Goal: Task Accomplishment & Management: Manage account settings

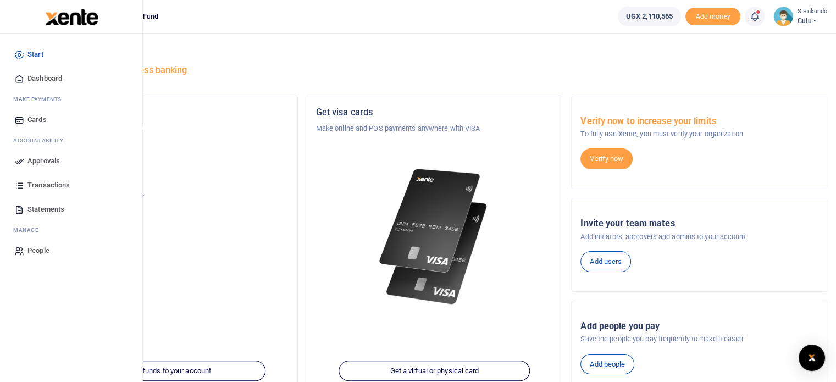
click at [38, 162] on span "Approvals" at bounding box center [43, 160] width 32 height 11
click at [44, 160] on span "Approvals" at bounding box center [43, 160] width 32 height 11
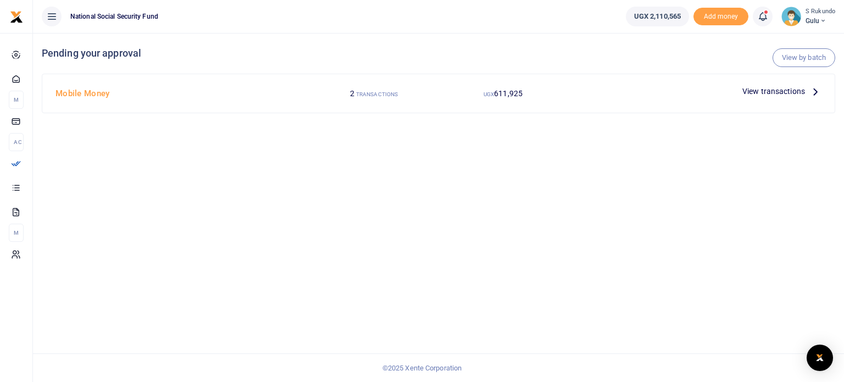
click at [815, 91] on icon at bounding box center [815, 91] width 12 height 12
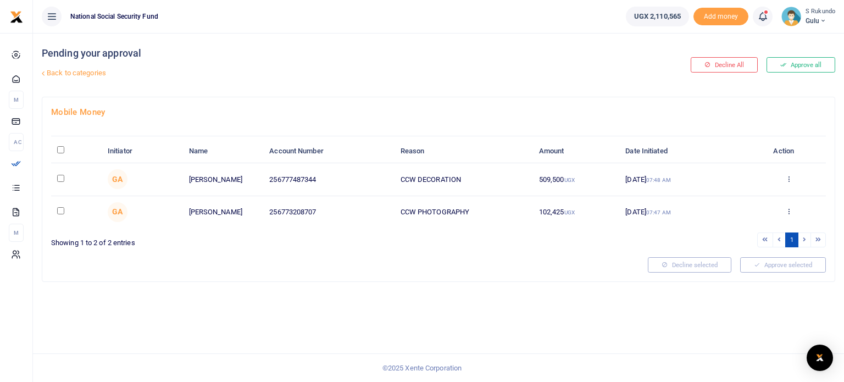
click at [61, 148] on input "\a \a : activate to sort column descending" at bounding box center [60, 149] width 7 height 7
checkbox input "true"
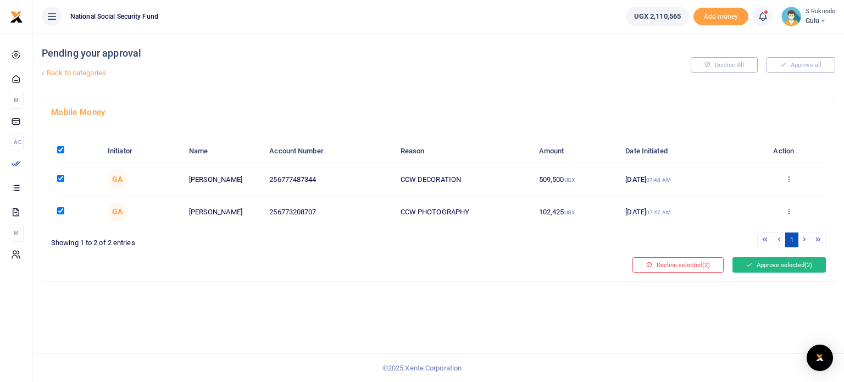
click at [795, 260] on button "Approve selected (2)" at bounding box center [778, 264] width 93 height 15
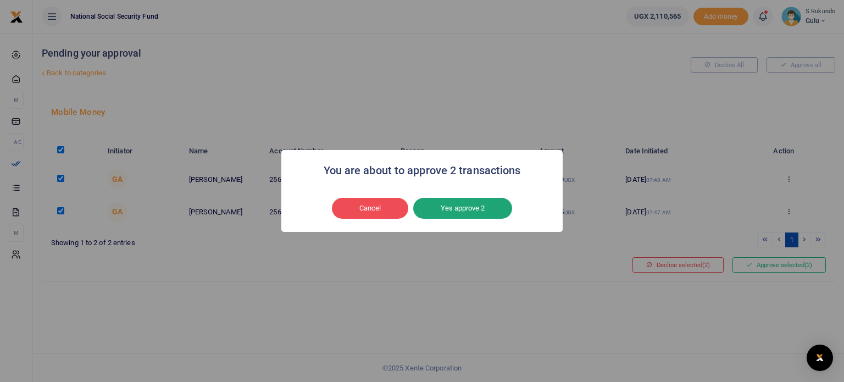
click at [466, 209] on button "Yes approve 2" at bounding box center [462, 208] width 99 height 21
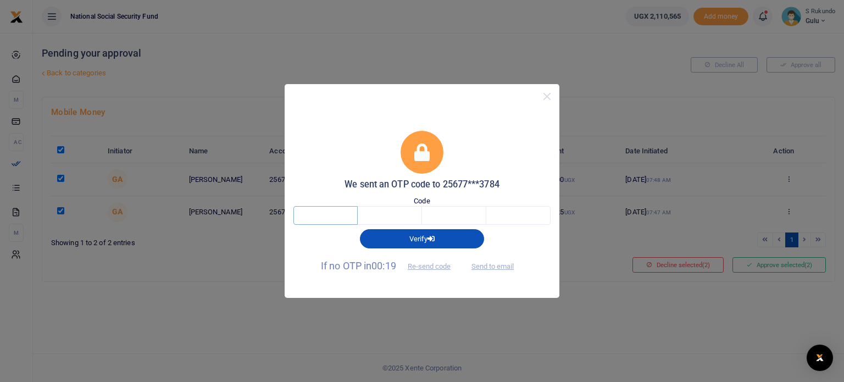
click at [340, 209] on input "text" at bounding box center [325, 215] width 64 height 19
type input "8"
type input "6"
type input "9"
type input "2"
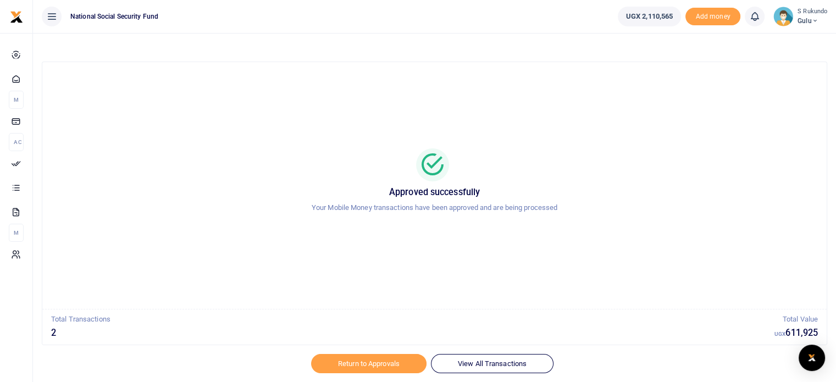
scroll to position [32, 0]
